Goal: Task Accomplishment & Management: Use online tool/utility

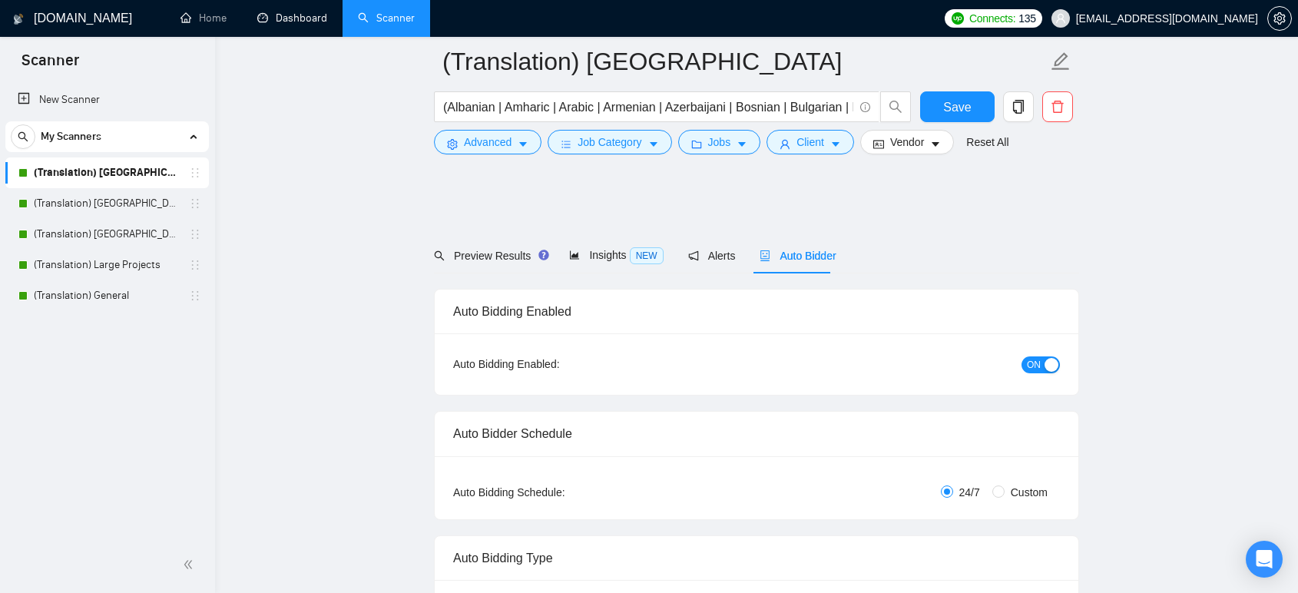
scroll to position [4093, 0]
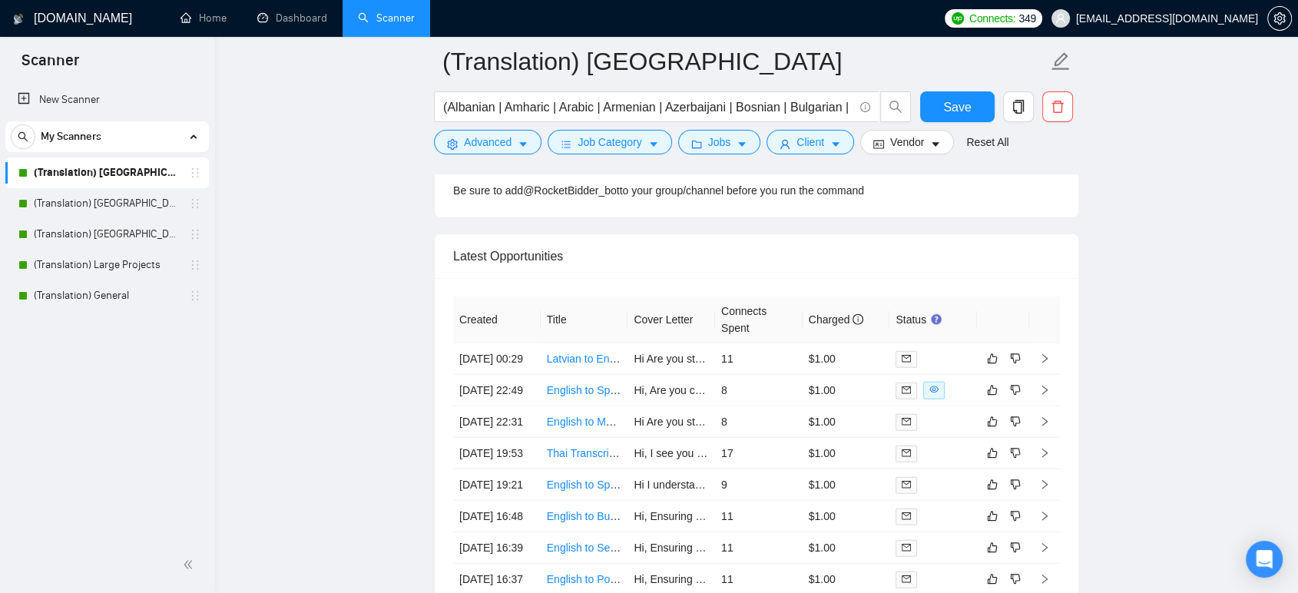
scroll to position [4016, 0]
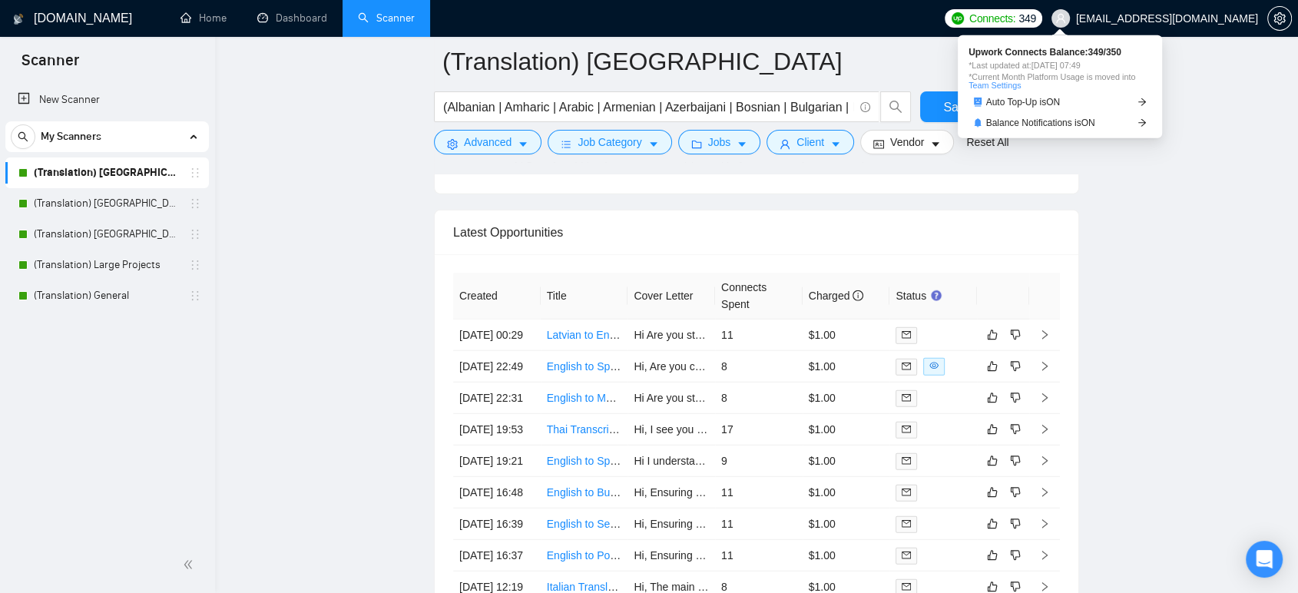
click at [1015, 12] on span "Connects:" at bounding box center [992, 18] width 46 height 17
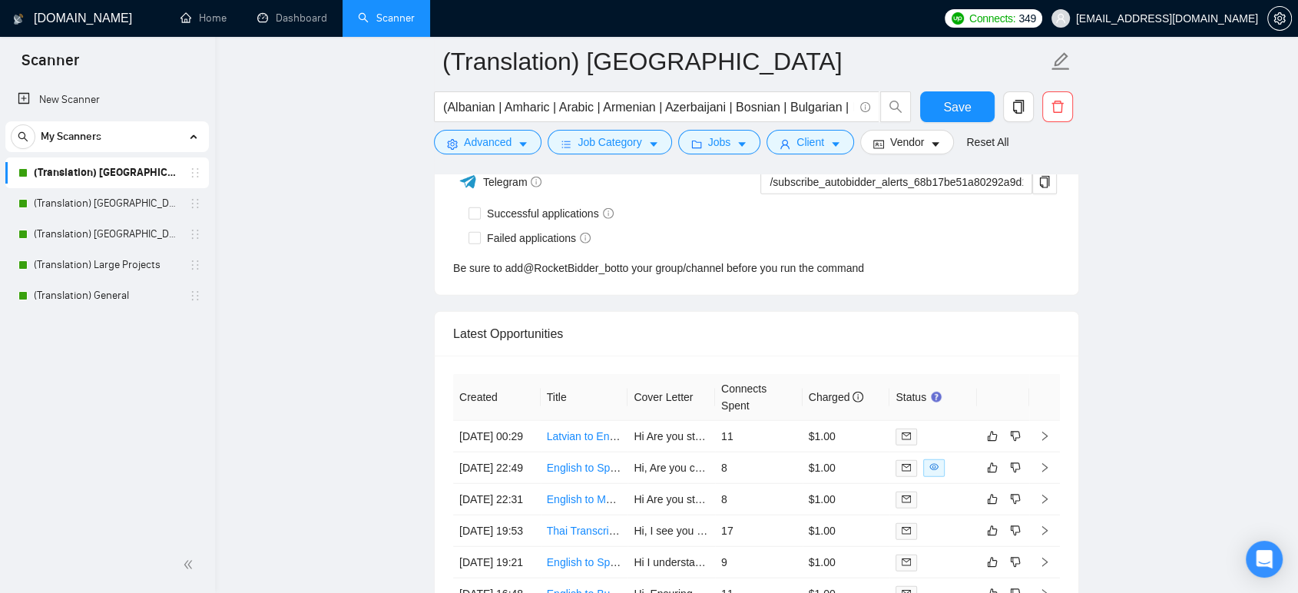
scroll to position [3862, 0]
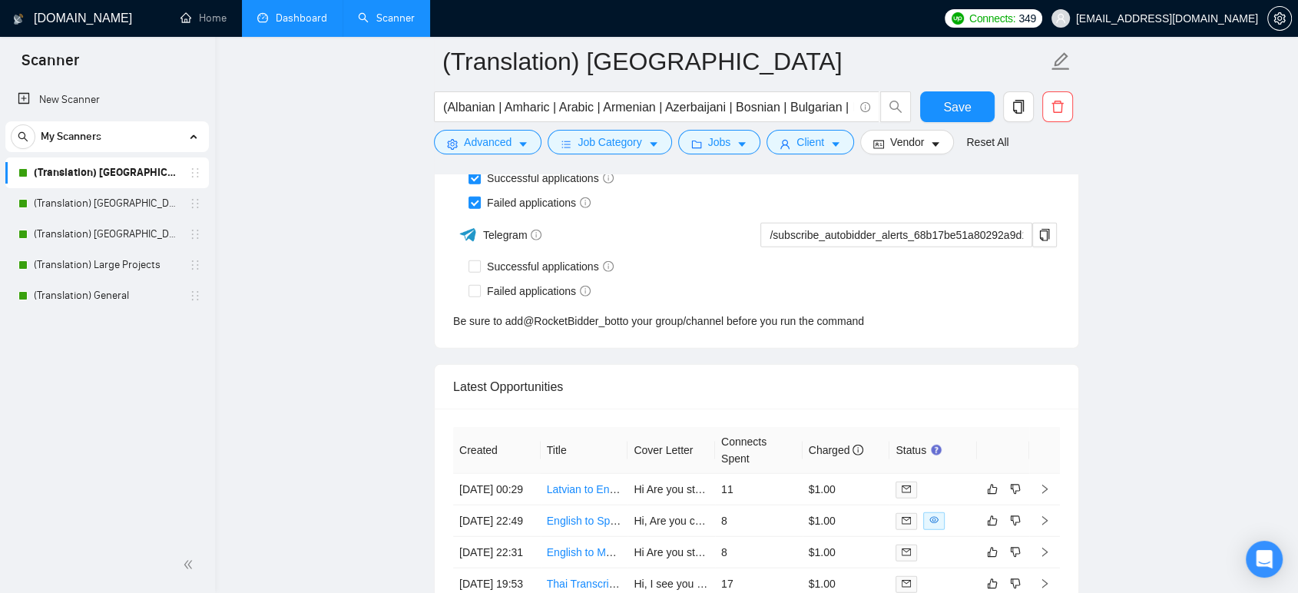
click at [291, 12] on link "Dashboard" at bounding box center [292, 18] width 70 height 13
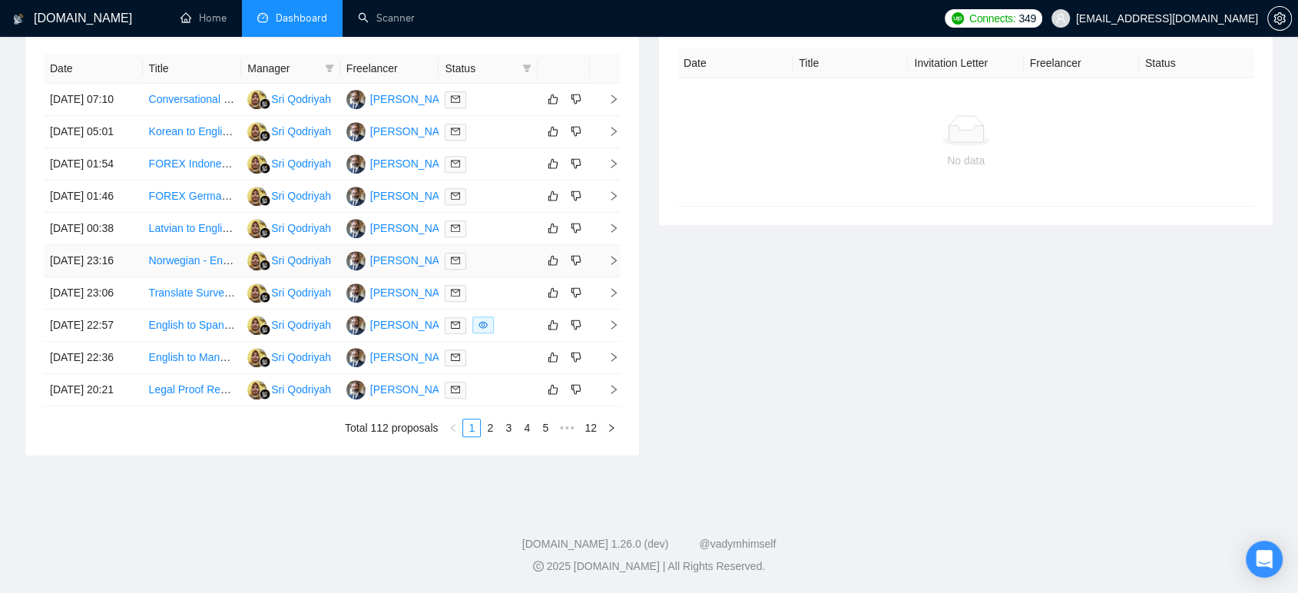
scroll to position [768, 0]
click at [491, 427] on link "2" at bounding box center [489, 427] width 17 height 17
click at [510, 436] on link "3" at bounding box center [508, 427] width 17 height 17
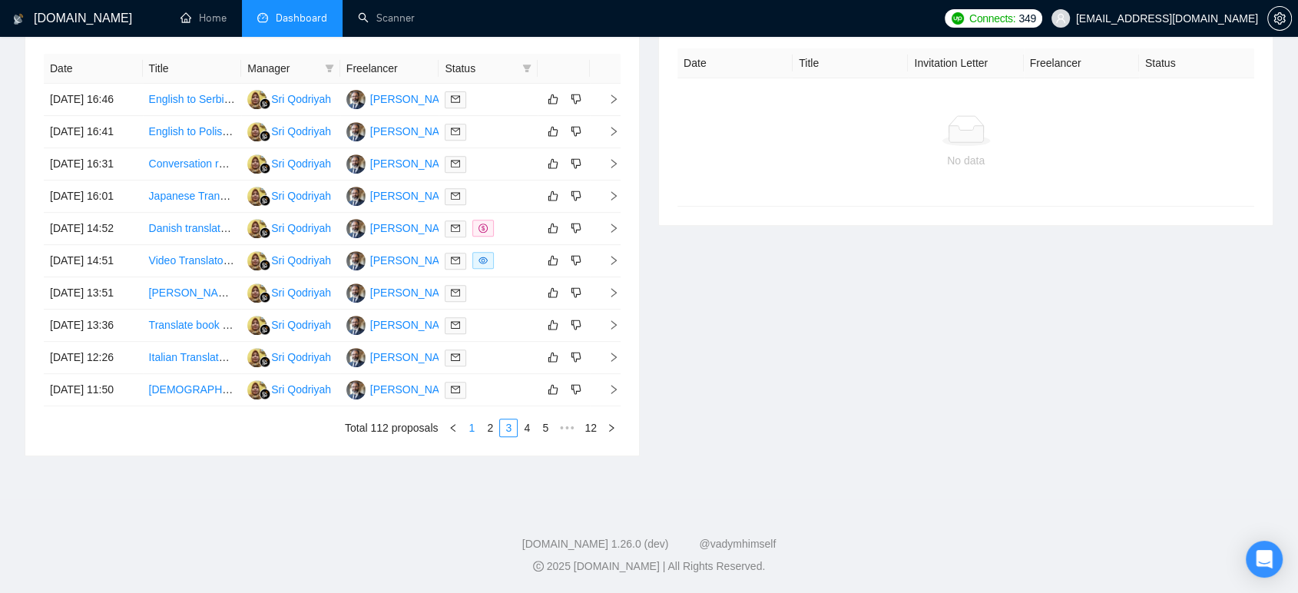
click at [472, 431] on link "1" at bounding box center [471, 427] width 17 height 17
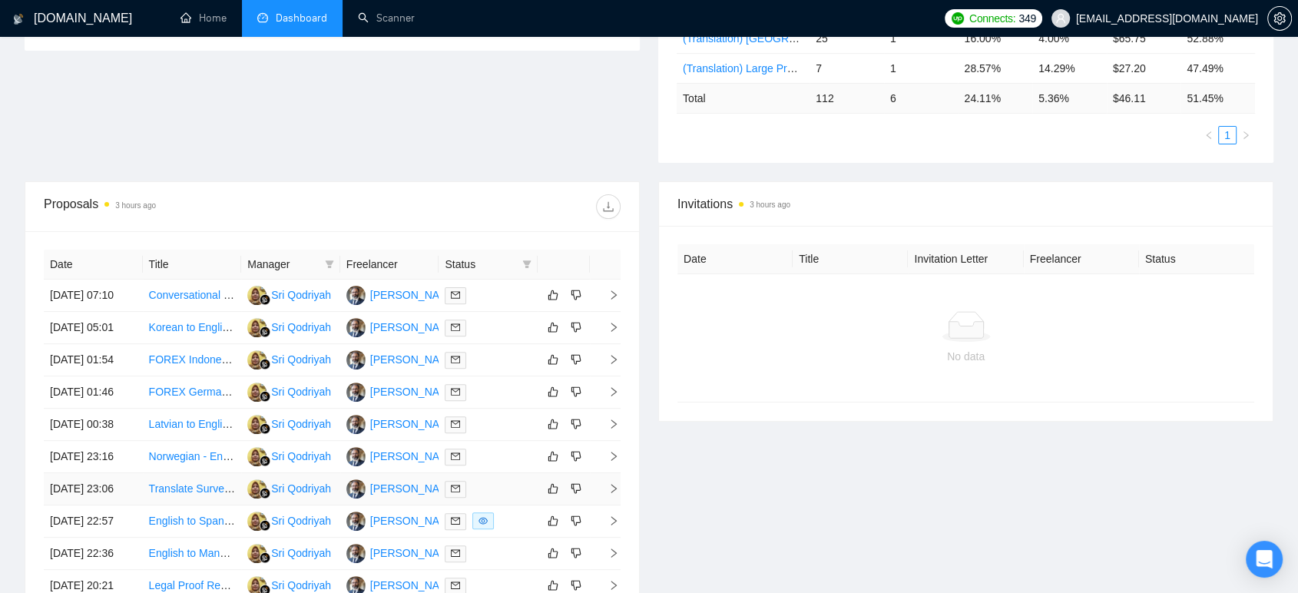
scroll to position [426, 0]
